Goal: Information Seeking & Learning: Learn about a topic

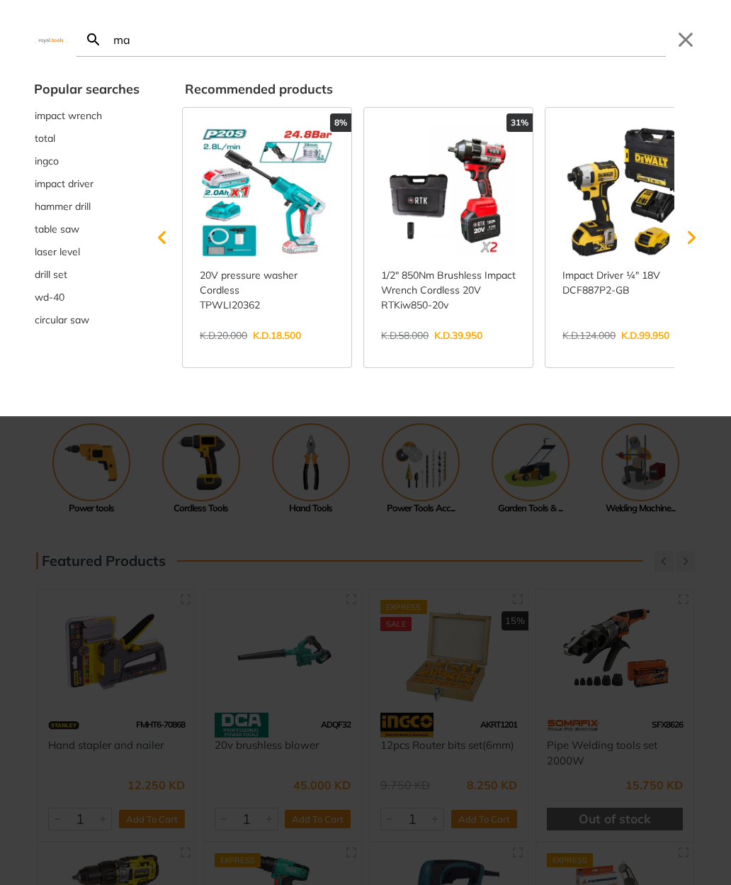
type input "mak"
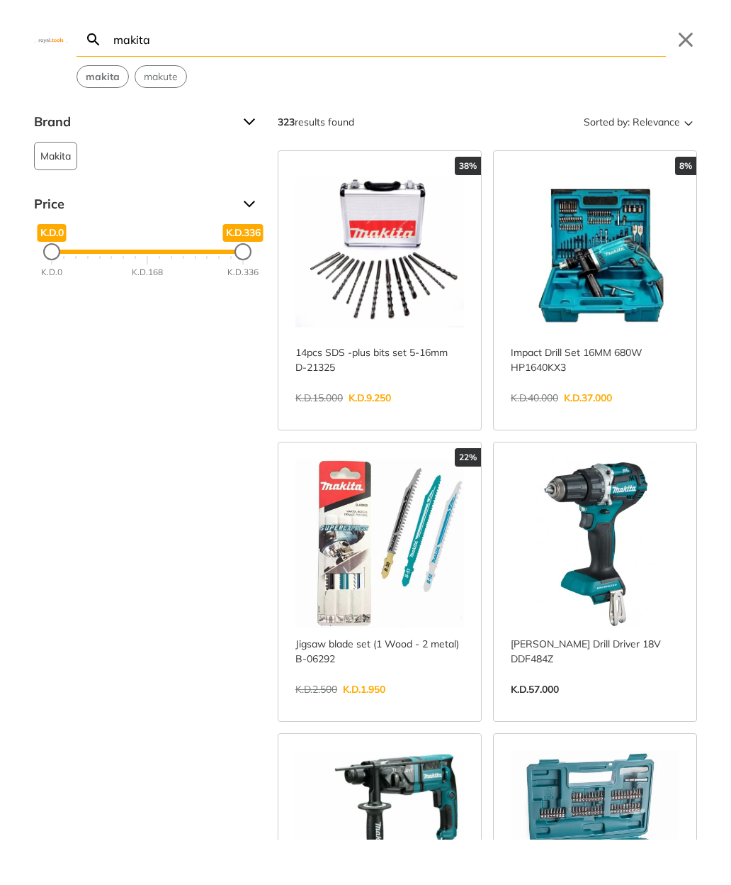
type input "makita"
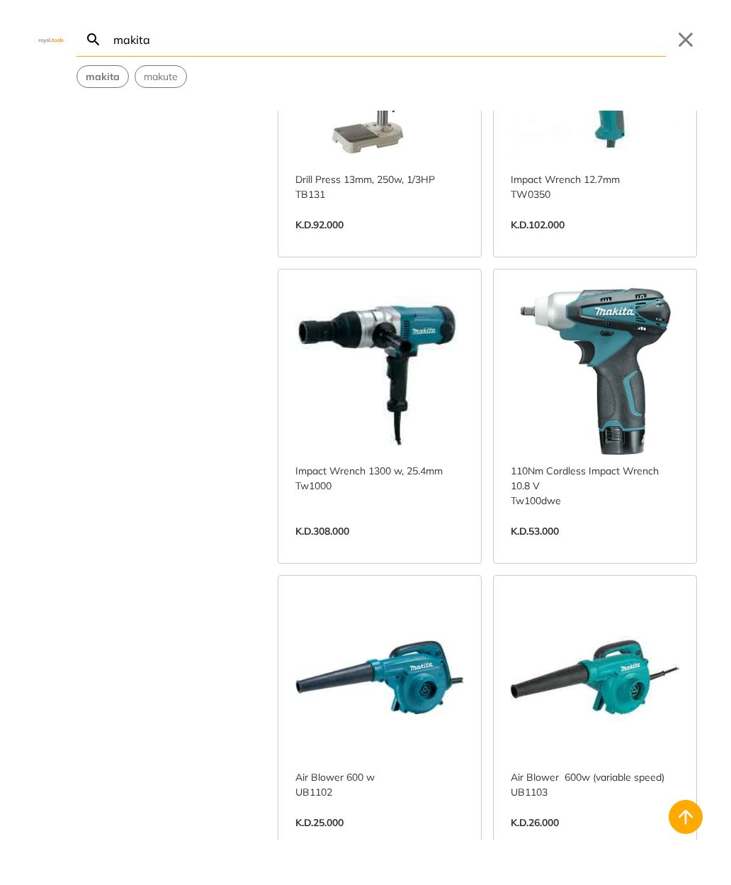
scroll to position [2861, 0]
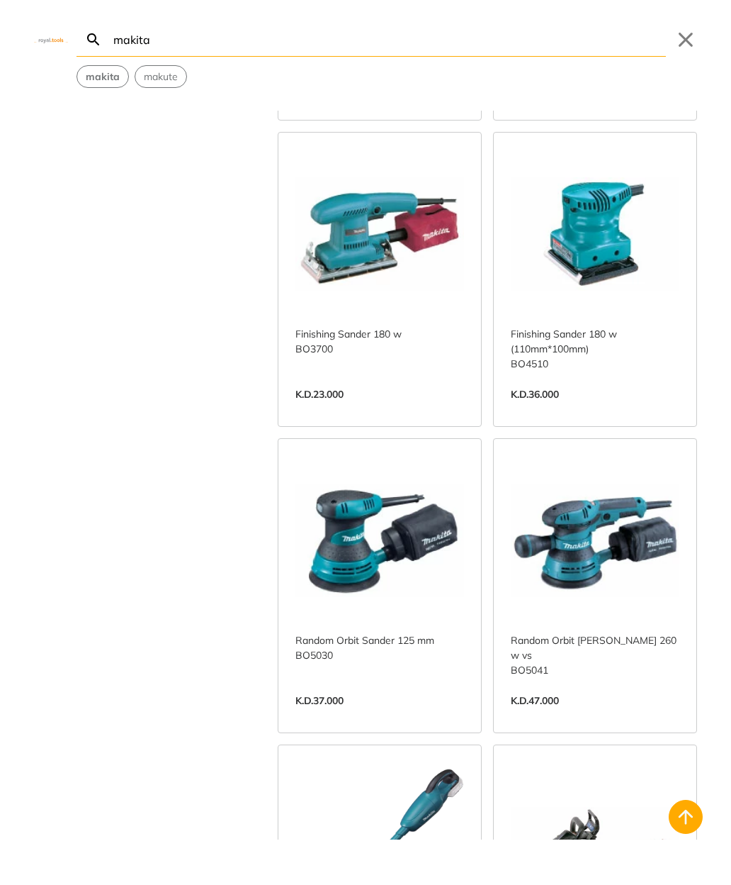
scroll to position [5475, 0]
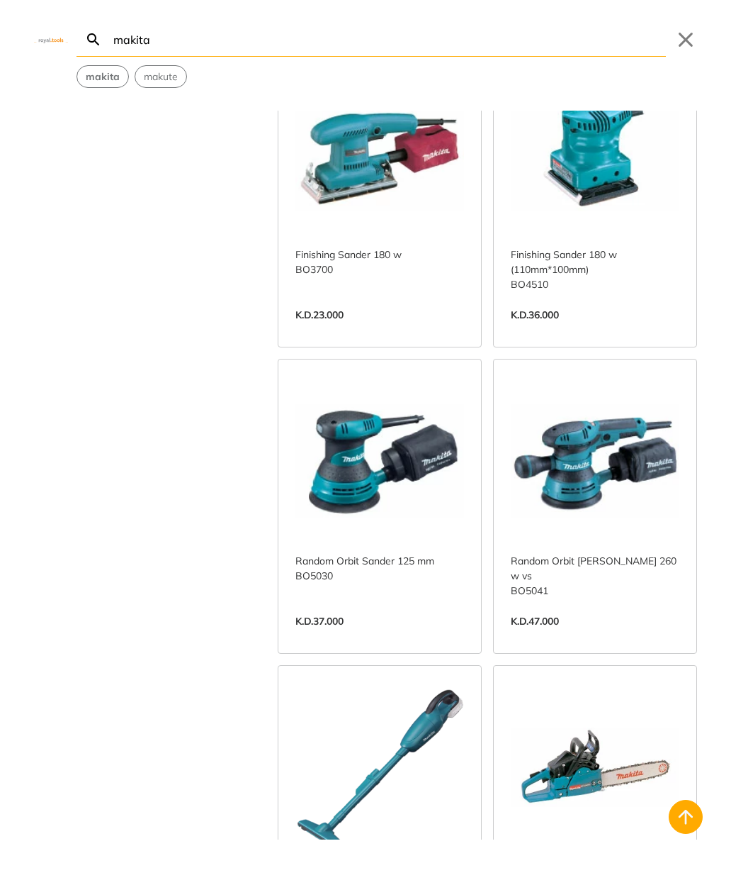
click at [511, 330] on link "View more →" at bounding box center [595, 330] width 169 height 0
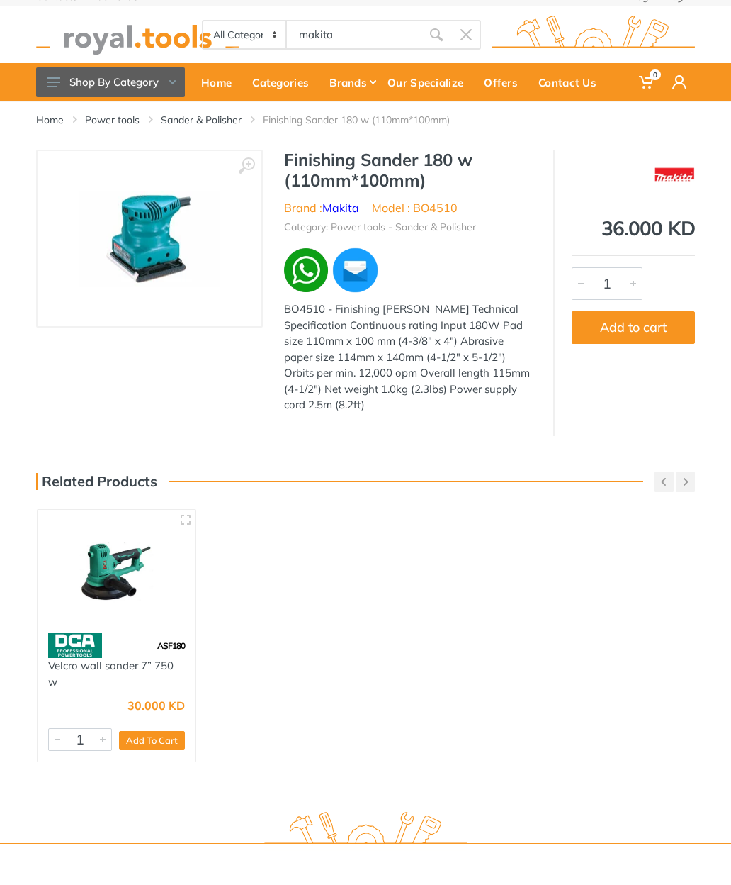
scroll to position [13, 0]
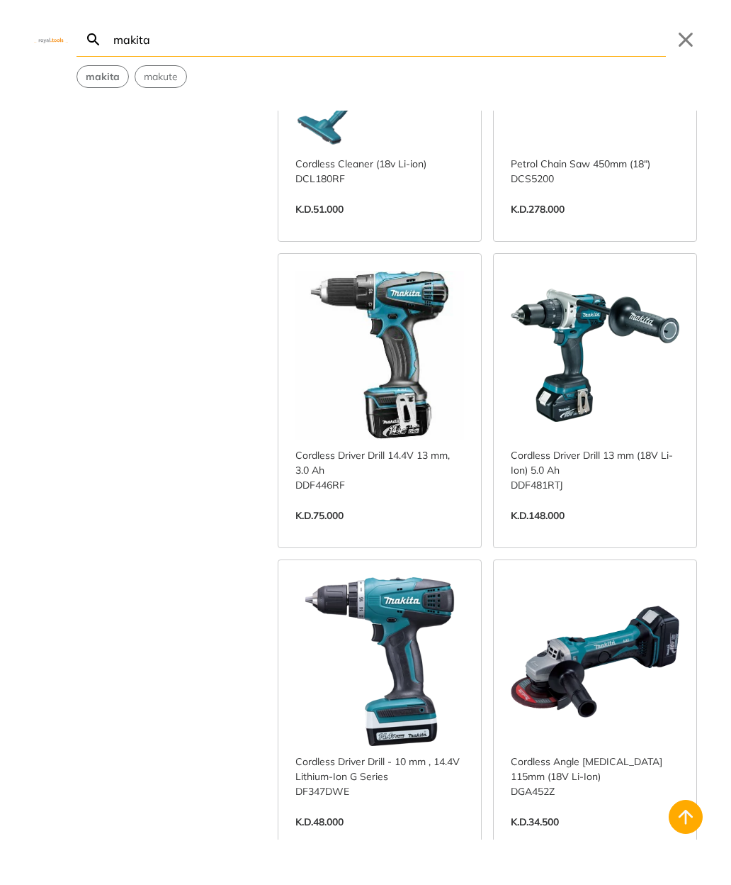
scroll to position [6178, 0]
click at [400, 530] on link "View more →" at bounding box center [380, 530] width 169 height 0
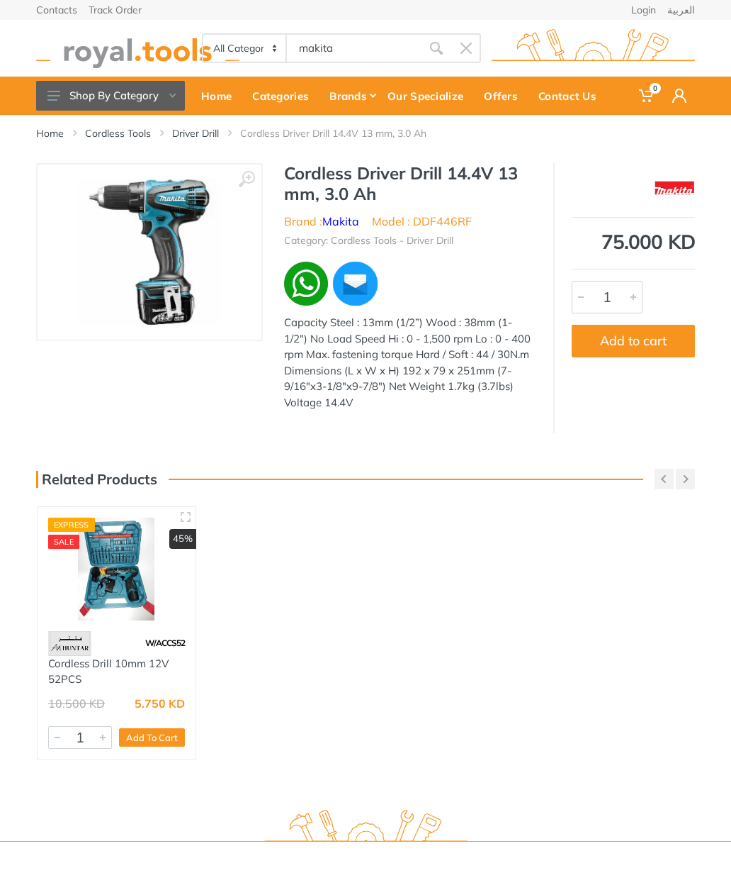
click at [151, 292] on img at bounding box center [150, 252] width 147 height 147
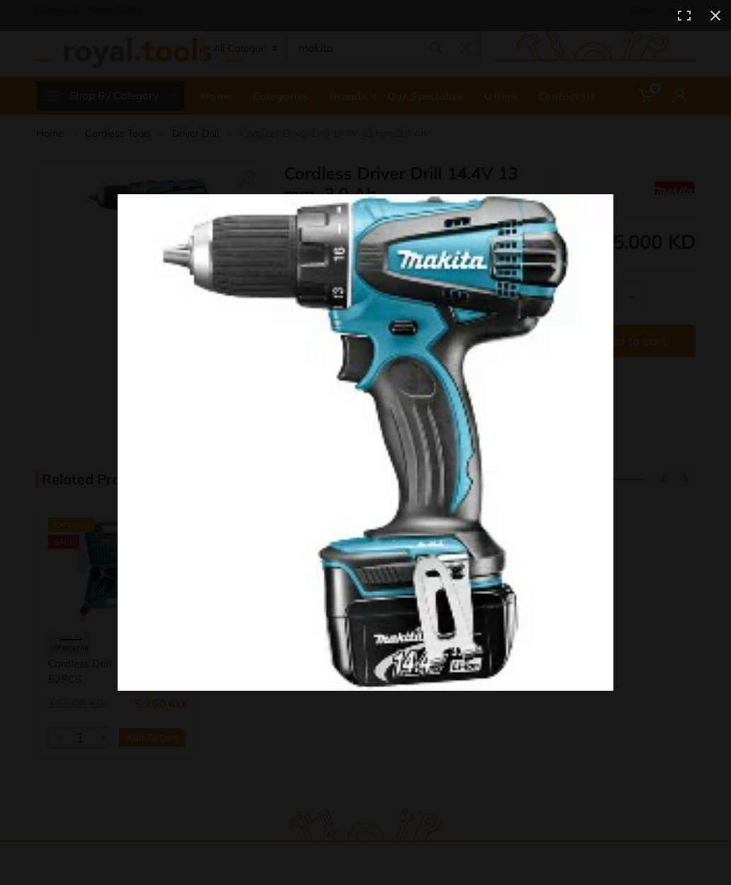
click at [145, 293] on img at bounding box center [366, 442] width 496 height 496
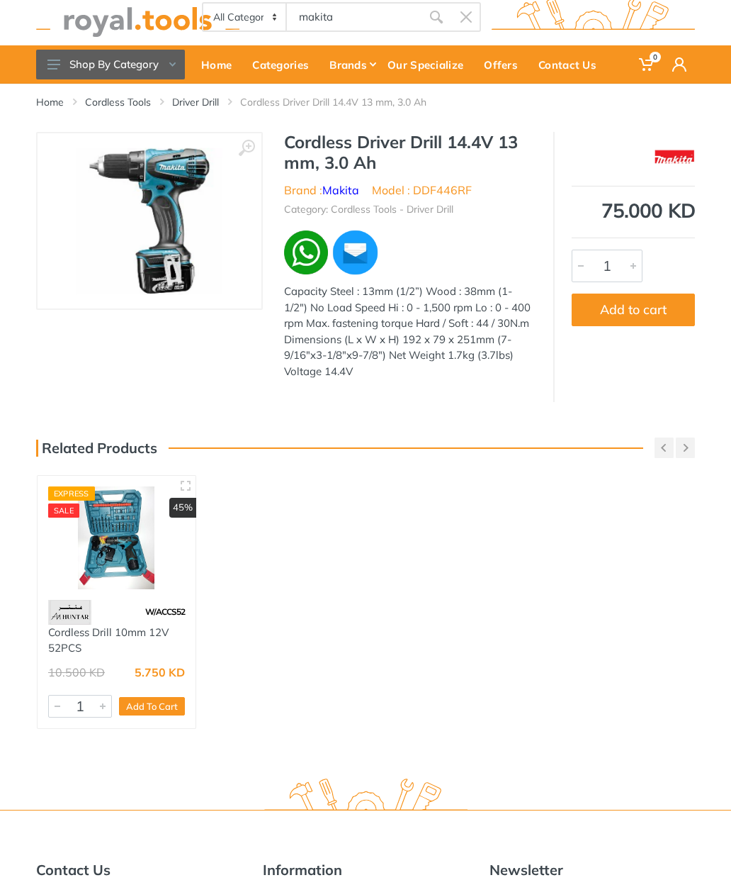
scroll to position [33, 0]
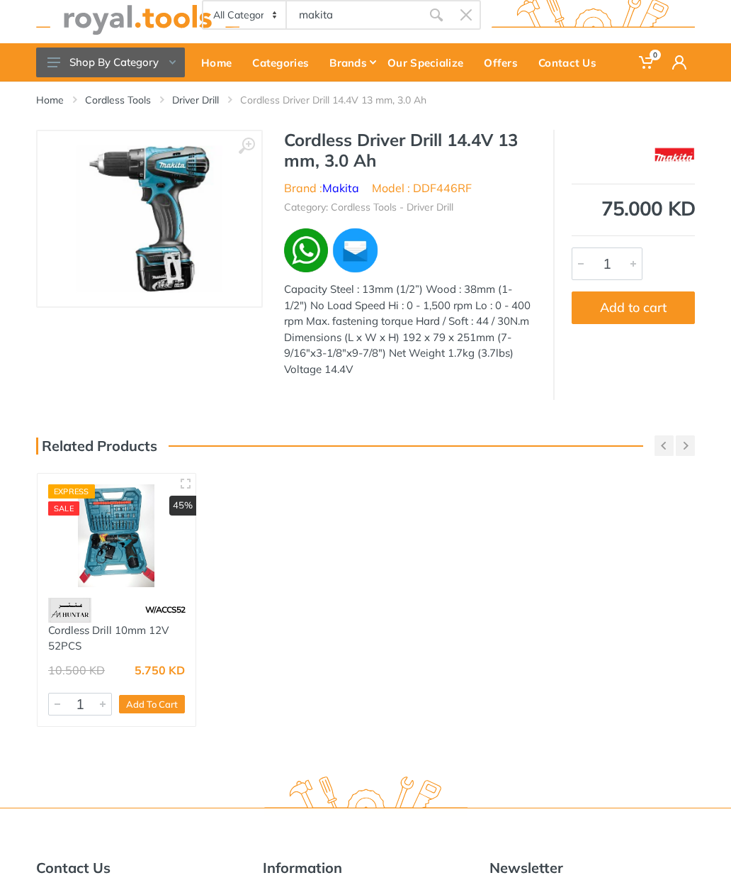
click at [1, 464] on div "Home Cordless Tools Driver Drill Cordless Driver Drill 14.4V 13 mm, 3.0 Ah ‹ 1" at bounding box center [365, 422] width 731 height 680
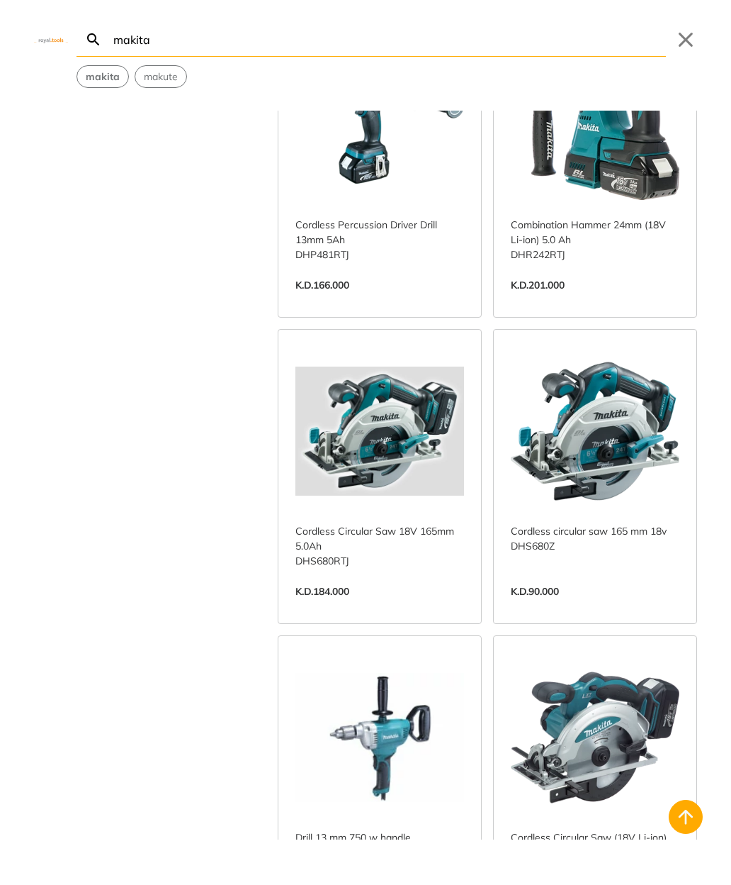
scroll to position [7709, 0]
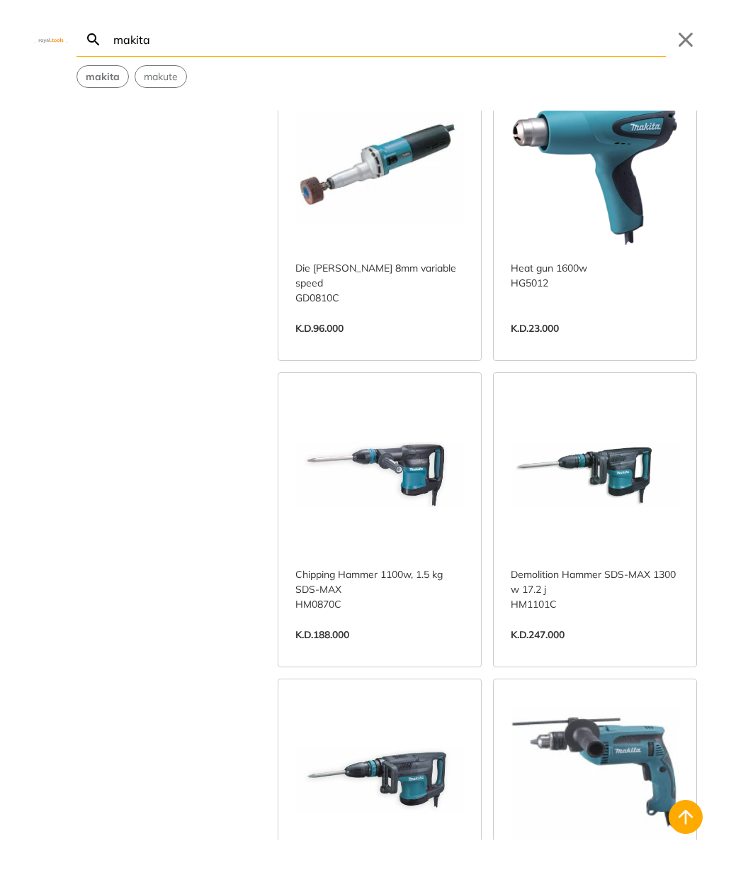
scroll to position [10948, 0]
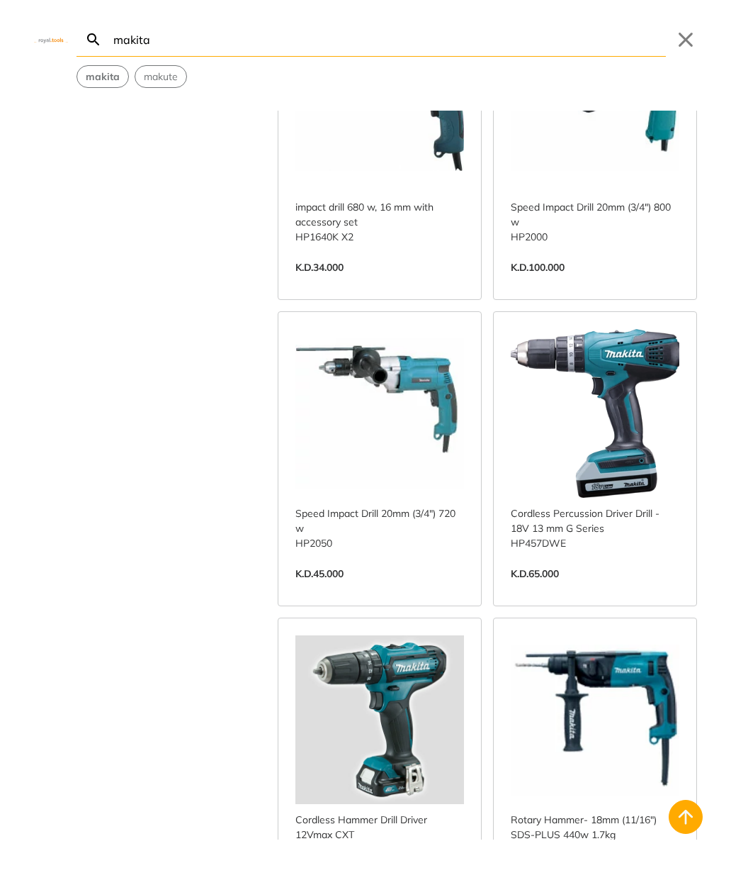
scroll to position [11926, 0]
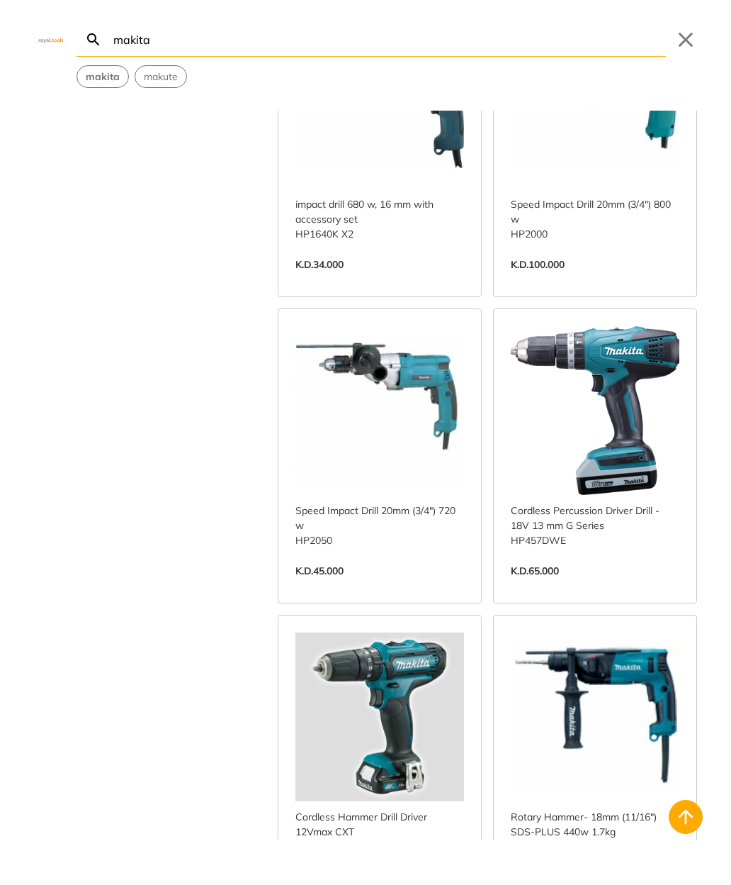
click at [605, 585] on link "View more →" at bounding box center [595, 585] width 169 height 0
